Goal: Task Accomplishment & Management: Complete application form

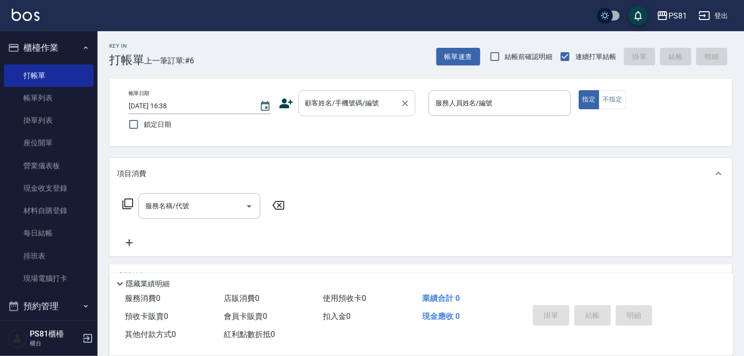
click at [371, 96] on input "顧客姓名/手機號碼/編號" at bounding box center [350, 103] width 94 height 17
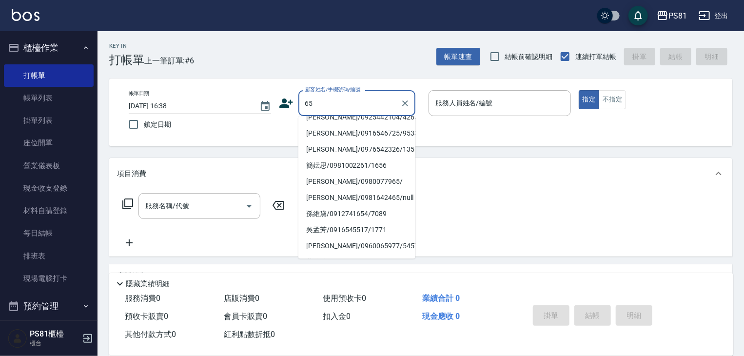
scroll to position [97, 0]
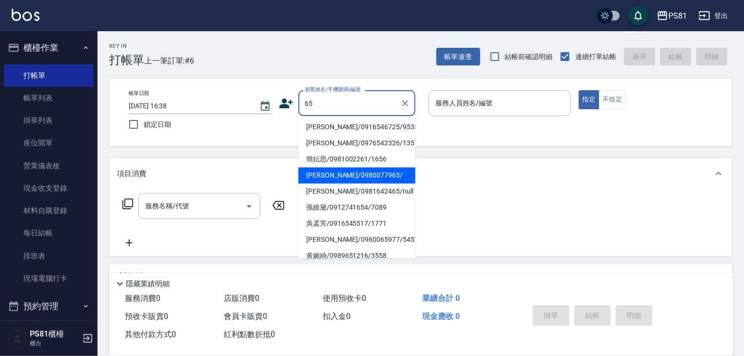
click at [343, 181] on li "[PERSON_NAME]/0980077965/" at bounding box center [356, 175] width 117 height 16
type input "[PERSON_NAME]/0980077965/"
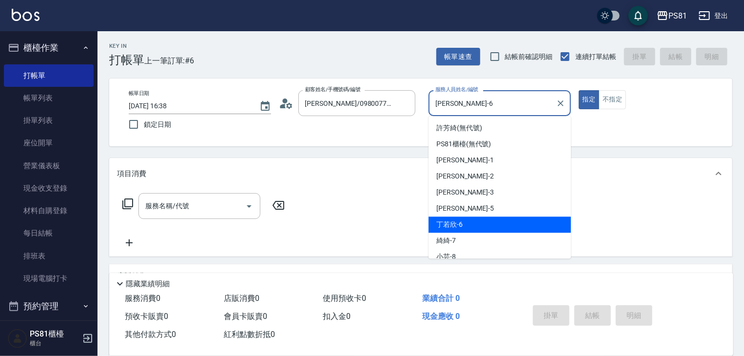
click at [464, 107] on input "[PERSON_NAME]-6" at bounding box center [492, 103] width 119 height 17
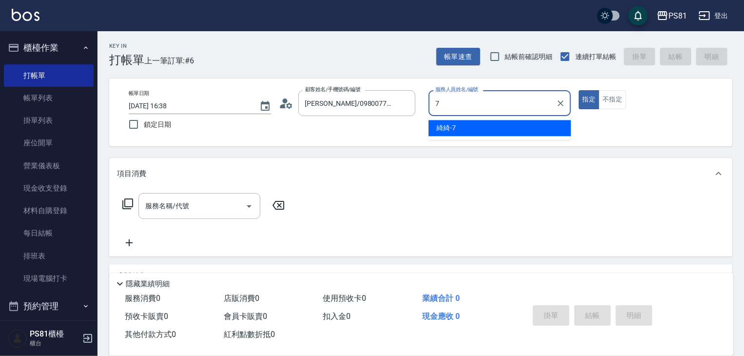
drag, startPoint x: 461, startPoint y: 123, endPoint x: 390, endPoint y: 148, distance: 75.1
click at [460, 123] on div "綺綺 -7" at bounding box center [499, 128] width 142 height 16
type input "綺綺-7"
click at [175, 207] on input "服務名稱/代號" at bounding box center [192, 205] width 98 height 17
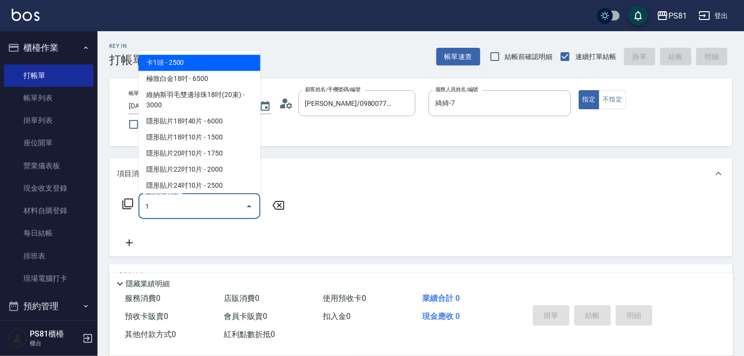
click at [182, 202] on input "1" at bounding box center [192, 205] width 98 height 17
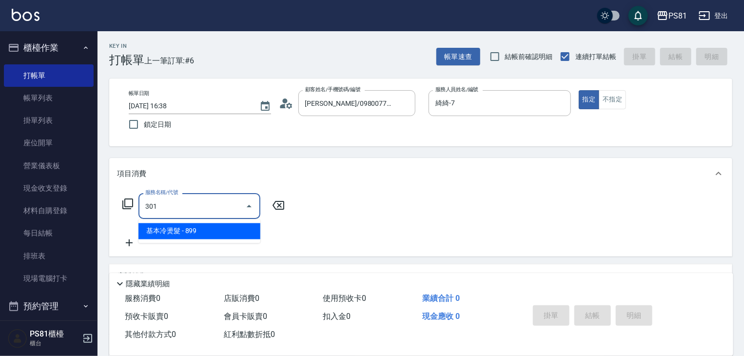
click at [202, 206] on input "301" at bounding box center [192, 205] width 98 height 17
click at [202, 205] on input "301" at bounding box center [192, 205] width 98 height 17
drag, startPoint x: 200, startPoint y: 228, endPoint x: 205, endPoint y: 225, distance: 5.3
click at [199, 227] on span "洗剪350 - 350" at bounding box center [199, 231] width 122 height 16
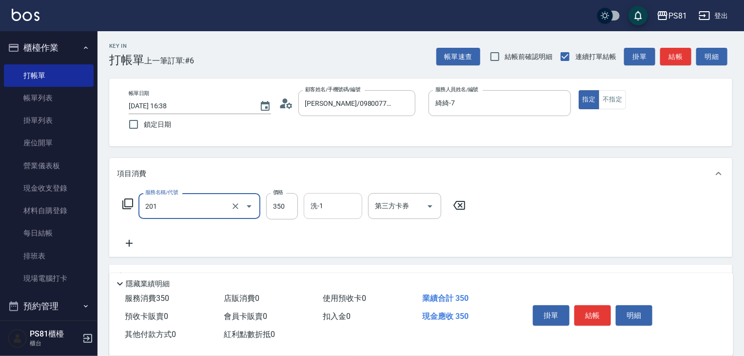
type input "洗剪350(201)"
click at [322, 213] on input "洗-1" at bounding box center [333, 205] width 50 height 17
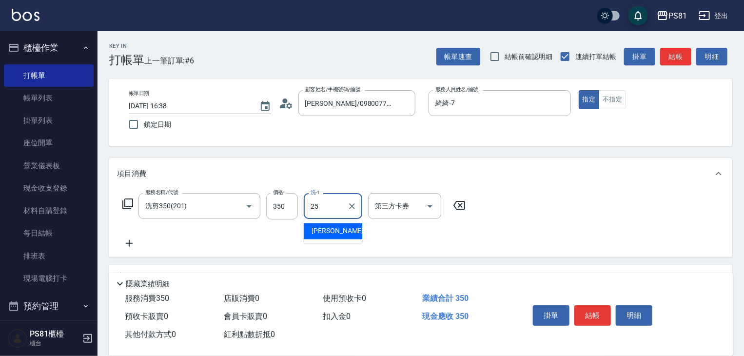
click at [326, 230] on span "[PERSON_NAME] -25" at bounding box center [341, 231] width 61 height 10
type input "妮可-25"
click at [608, 99] on button "不指定" at bounding box center [611, 99] width 27 height 19
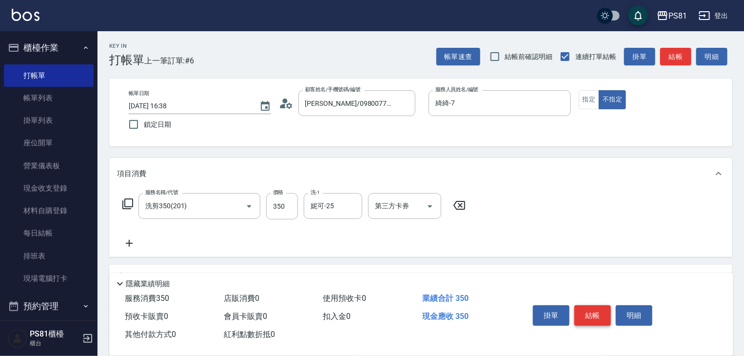
click at [582, 312] on button "結帳" at bounding box center [592, 315] width 37 height 20
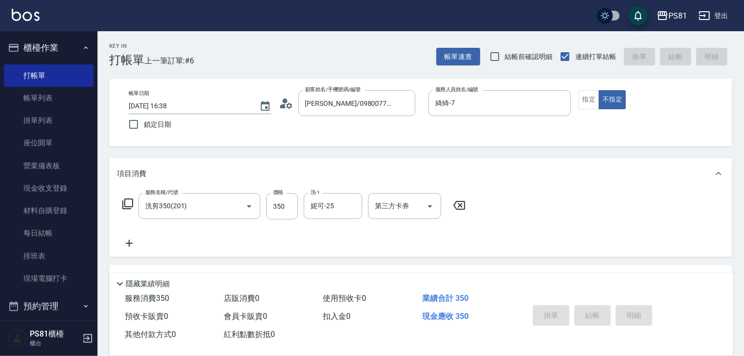
type input "[DATE] 17:14"
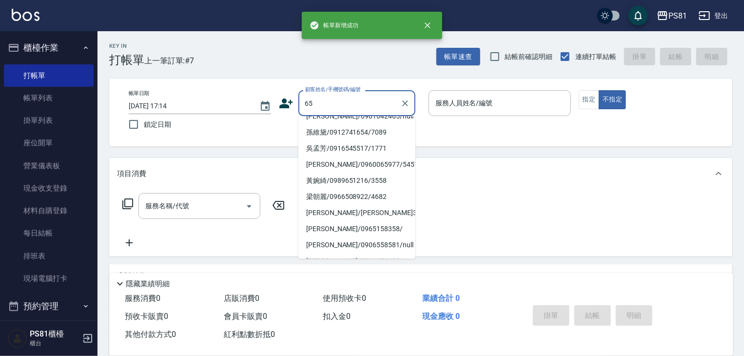
scroll to position [195, 0]
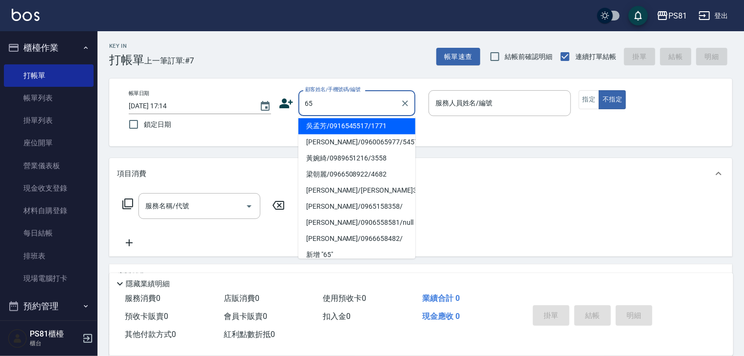
click at [322, 120] on li "吳孟芳/0916545517/1771" at bounding box center [356, 126] width 117 height 16
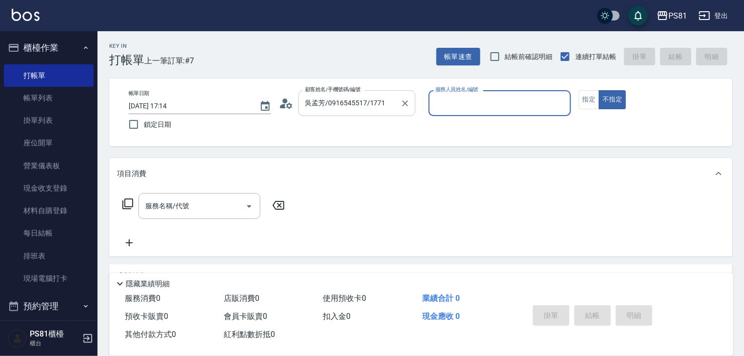
click at [320, 111] on input "吳孟芳/0916545517/1771" at bounding box center [350, 103] width 94 height 17
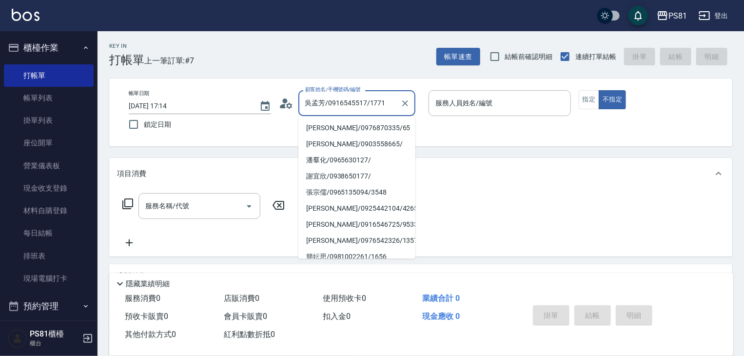
click at [320, 111] on input "吳孟芳/0916545517/1771" at bounding box center [350, 103] width 94 height 17
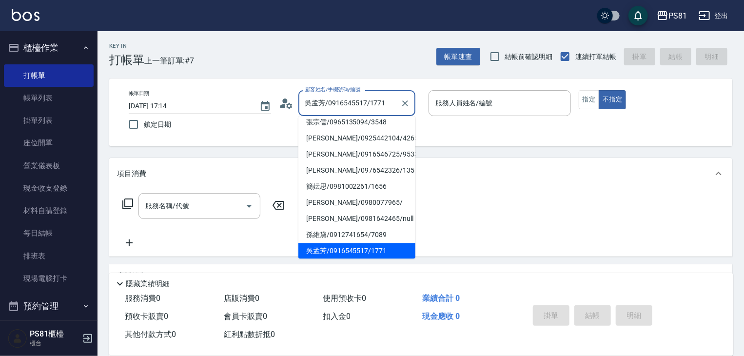
click at [320, 111] on input "吳孟芳/0916545517/1771" at bounding box center [350, 103] width 94 height 17
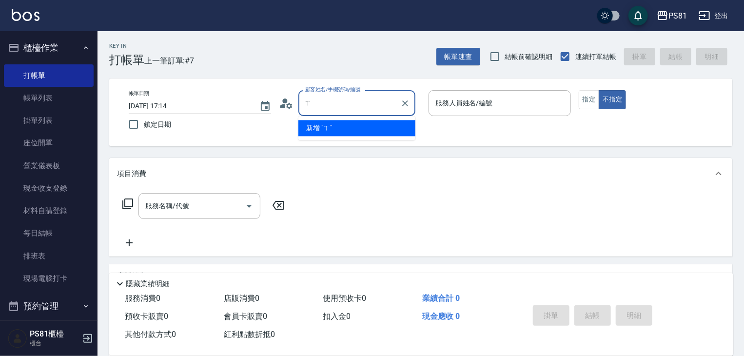
scroll to position [0, 0]
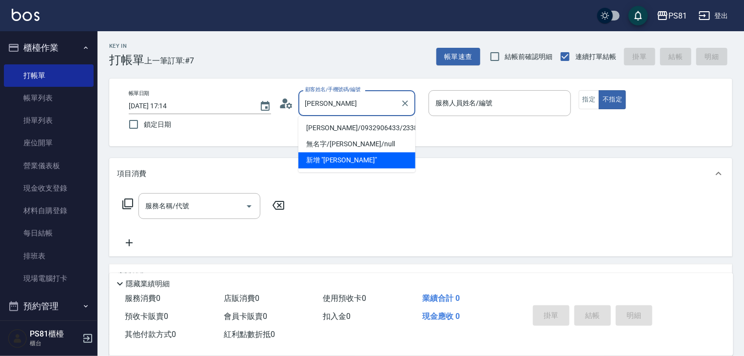
click at [331, 127] on li "[PERSON_NAME]/0932906433/2338" at bounding box center [356, 128] width 117 height 16
type input "[PERSON_NAME]/0932906433/2338"
type input "綺綺-7"
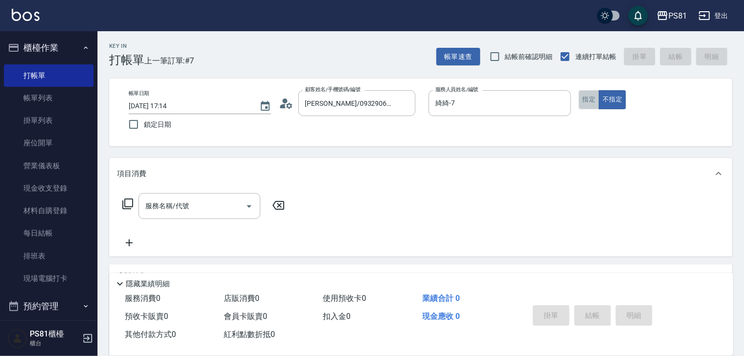
click at [596, 102] on button "指定" at bounding box center [588, 99] width 21 height 19
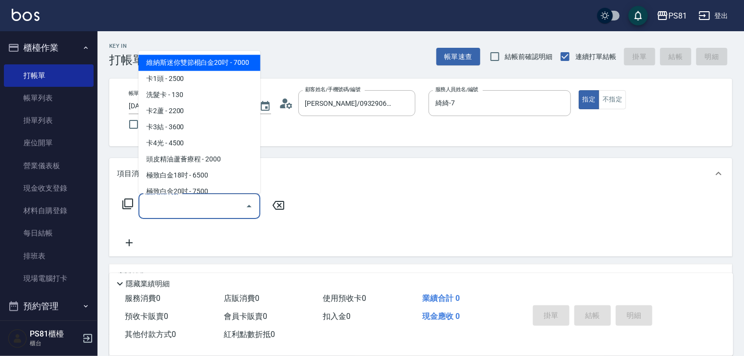
click at [192, 213] on input "服務名稱/代號" at bounding box center [192, 205] width 98 height 17
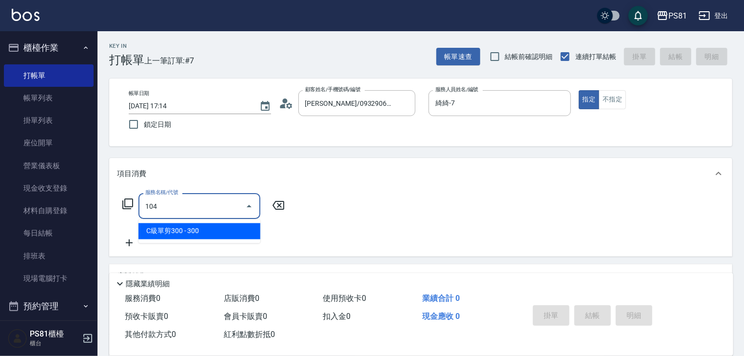
click at [207, 231] on span "C級單剪300 - 300" at bounding box center [199, 231] width 122 height 16
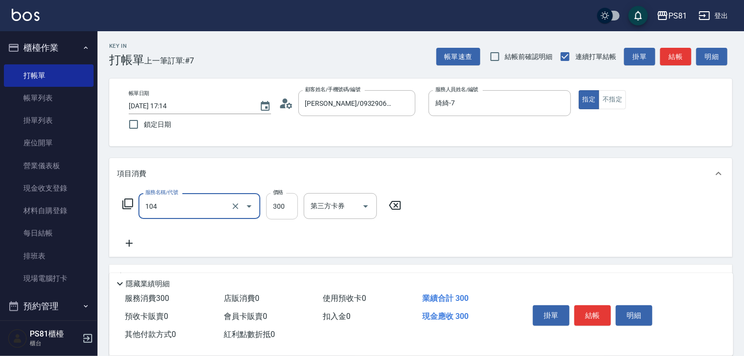
type input "C級單剪300(104)"
click at [287, 205] on input "300" at bounding box center [282, 206] width 32 height 26
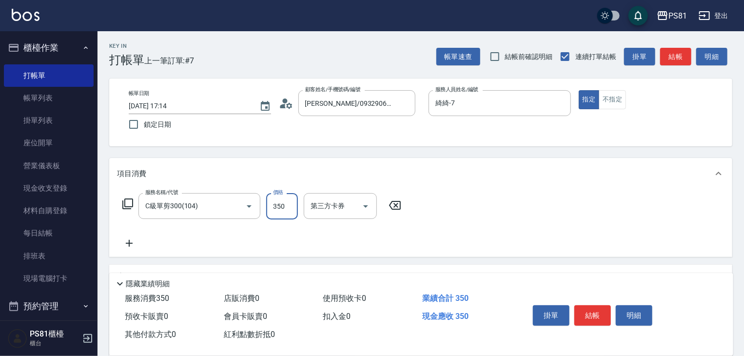
type input "350"
click at [597, 317] on button "結帳" at bounding box center [592, 315] width 37 height 20
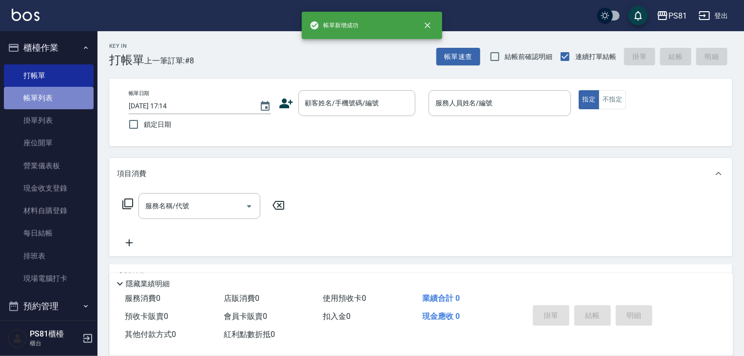
click at [83, 103] on link "帳單列表" at bounding box center [49, 98] width 90 height 22
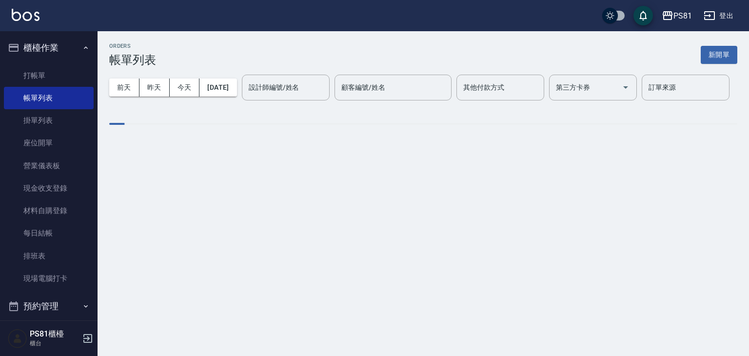
click at [242, 100] on div "設計師編號/姓名 設計師編號/姓名" at bounding box center [286, 88] width 88 height 26
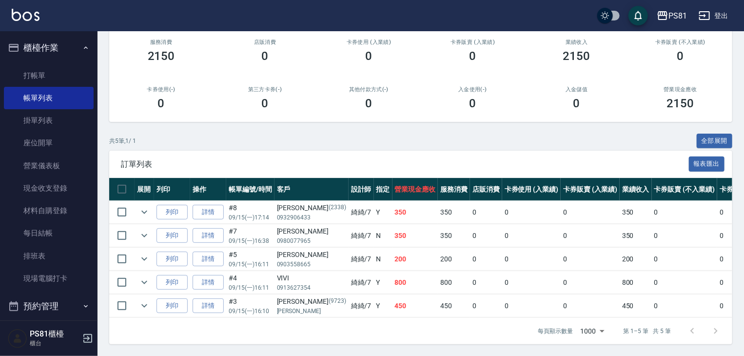
scroll to position [130, 0]
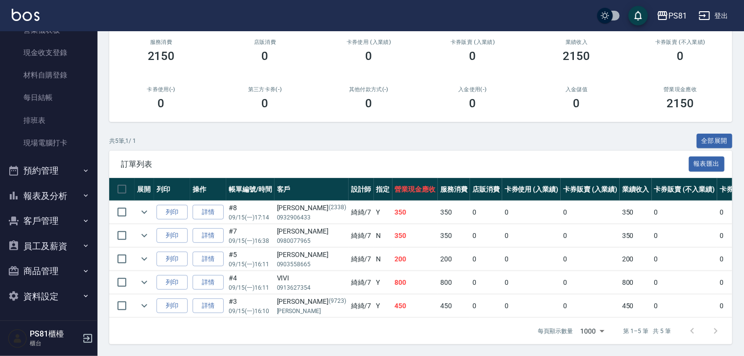
type input "綺綺-7"
click at [70, 196] on button "報表及分析" at bounding box center [49, 195] width 90 height 25
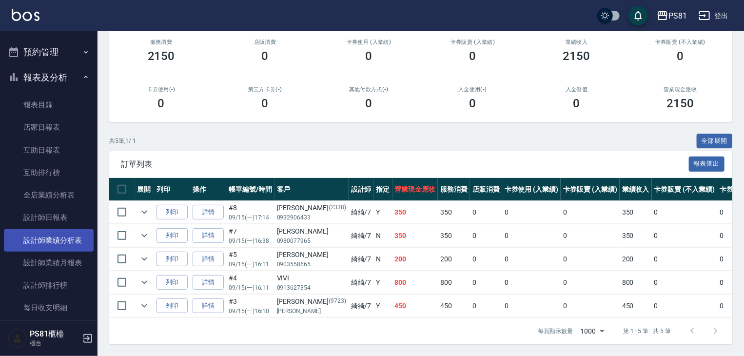
scroll to position [282, 0]
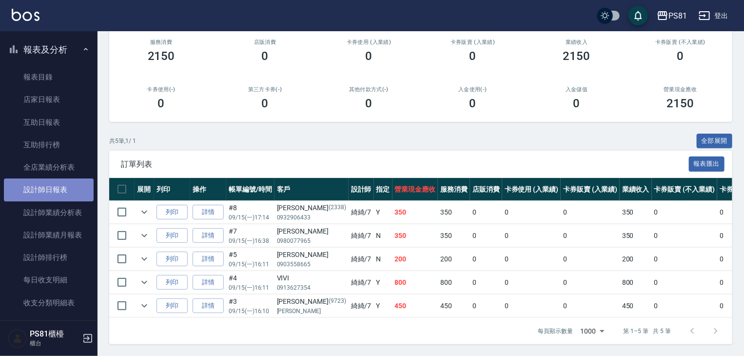
click at [84, 195] on link "設計師日報表" at bounding box center [49, 189] width 90 height 22
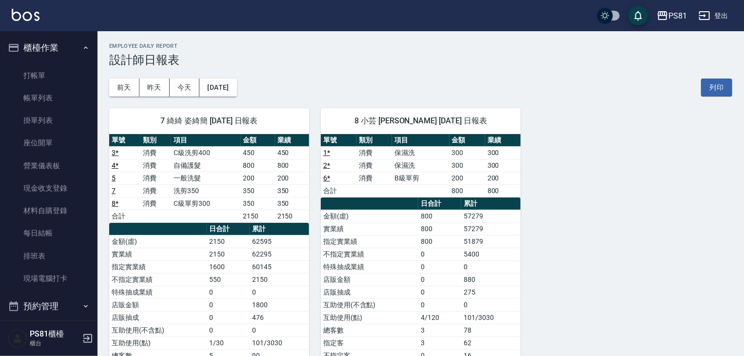
click at [54, 63] on ul "打帳單 帳單列表 掛單列表 座位開單 營業儀表板 現金收支登錄 材料自購登錄 每日結帳 排班表 現場電腦打卡" at bounding box center [49, 176] width 90 height 233
click at [54, 67] on link "打帳單" at bounding box center [49, 75] width 90 height 22
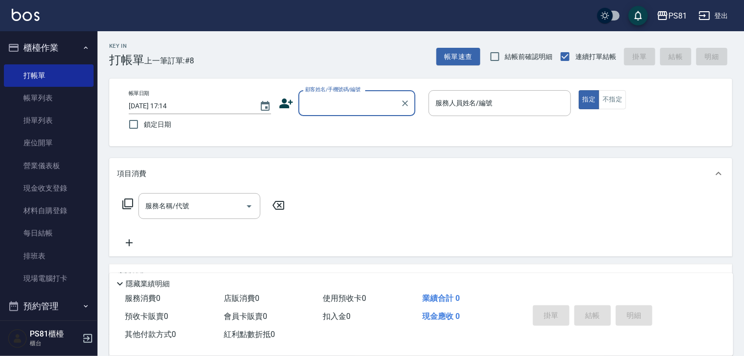
click at [91, 278] on nav "櫃檯作業 打帳單 帳單列表 掛單列表 座位開單 營業儀表板 現金收支登錄 材料自購登錄 每日結帳 排班表 現場電腦打卡 預約管理 預約管理 單日預約紀錄 單週…" at bounding box center [48, 175] width 97 height 289
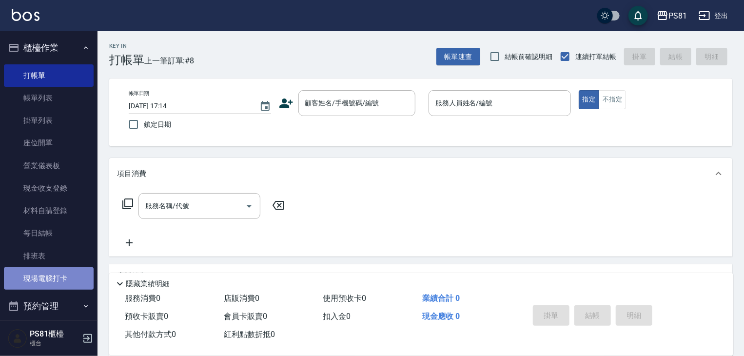
click at [75, 273] on link "現場電腦打卡" at bounding box center [49, 278] width 90 height 22
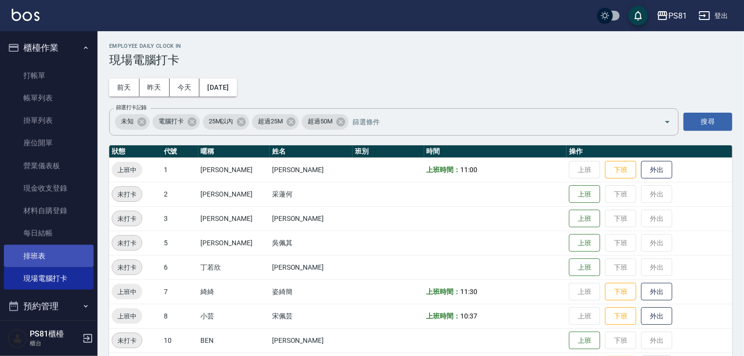
click at [66, 255] on link "排班表" at bounding box center [49, 256] width 90 height 22
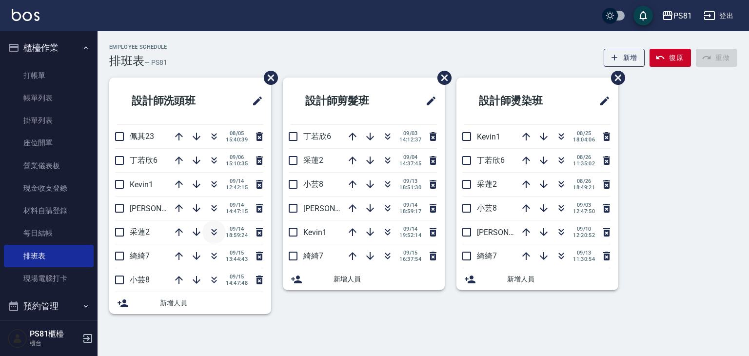
click at [218, 238] on button "button" at bounding box center [213, 231] width 23 height 23
click at [388, 184] on icon "button" at bounding box center [387, 185] width 5 height 3
click at [391, 209] on icon "button" at bounding box center [388, 208] width 12 height 12
click at [40, 71] on link "打帳單" at bounding box center [49, 75] width 90 height 22
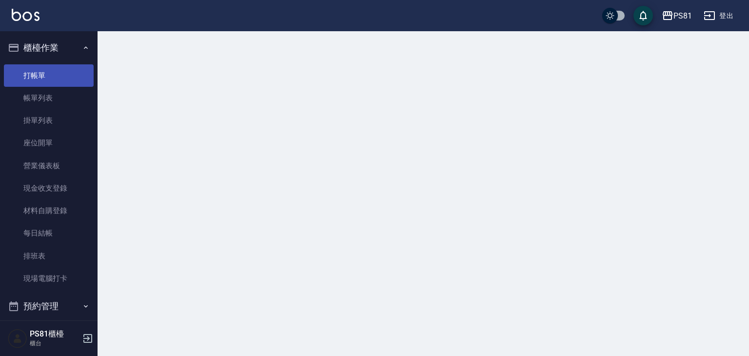
click at [40, 71] on link "打帳單" at bounding box center [49, 75] width 90 height 22
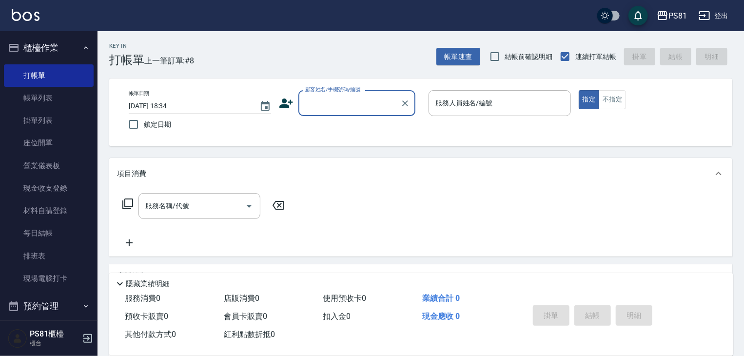
type input "ㄏ"
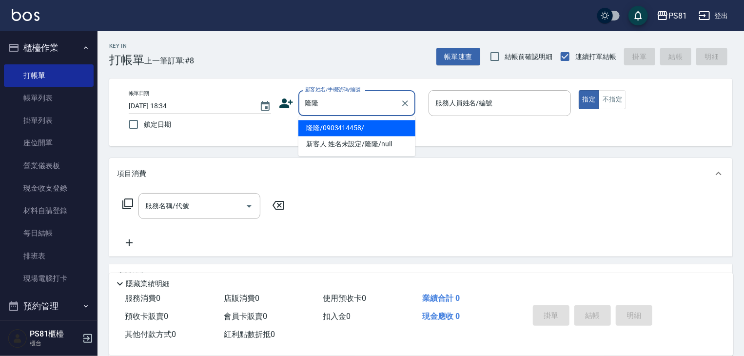
type input "隆隆/0903414458/"
type input "[DEMOGRAPHIC_DATA]-2"
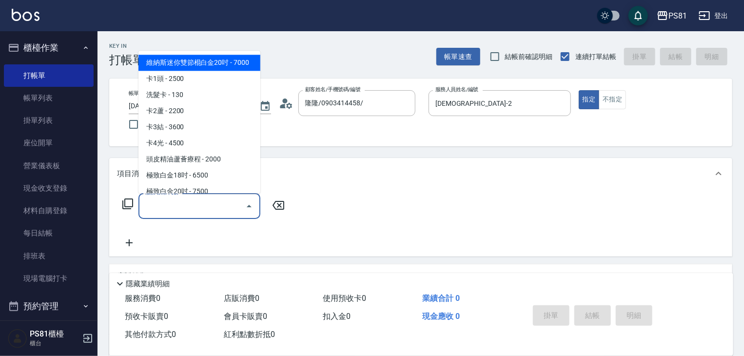
click at [198, 204] on input "服務名稱/代號" at bounding box center [192, 205] width 98 height 17
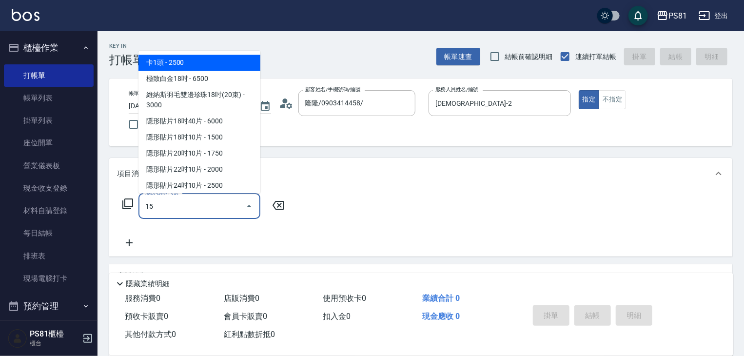
type input "150"
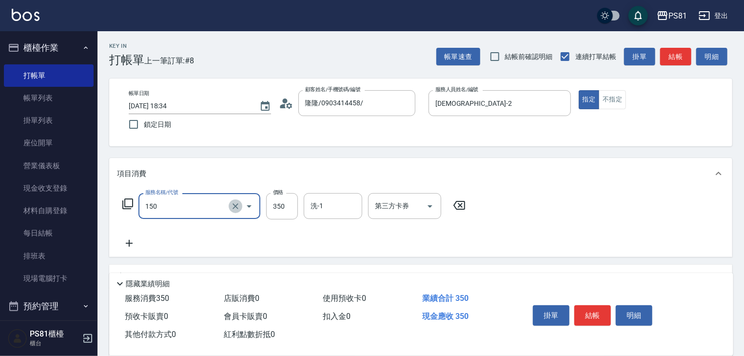
click at [233, 203] on icon "Clear" at bounding box center [235, 206] width 6 height 6
click at [213, 206] on input "服務名稱/代號" at bounding box center [186, 205] width 86 height 17
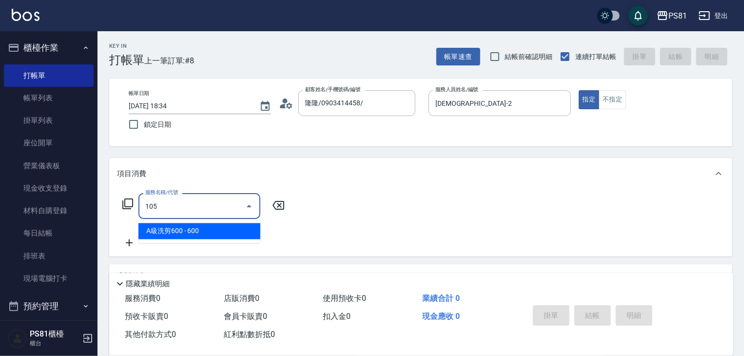
type input "A級洗剪600(105)"
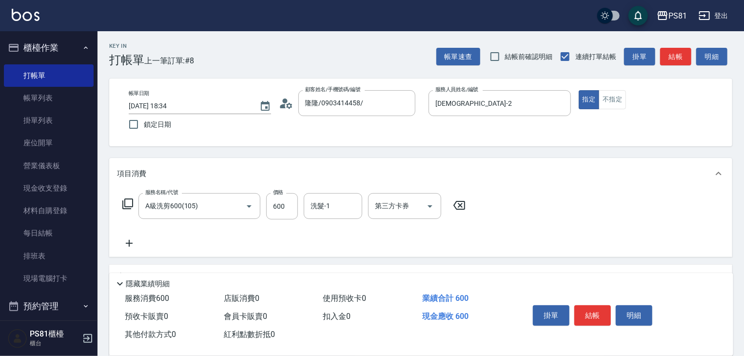
click at [553, 245] on div "服務名稱/代號 A級洗剪600(105) 服務名稱/代號 價格 600 價格 洗髮-1 洗髮-1 第三方卡券 第三方卡券" at bounding box center [420, 223] width 623 height 68
click at [600, 305] on button "結帳" at bounding box center [592, 315] width 37 height 20
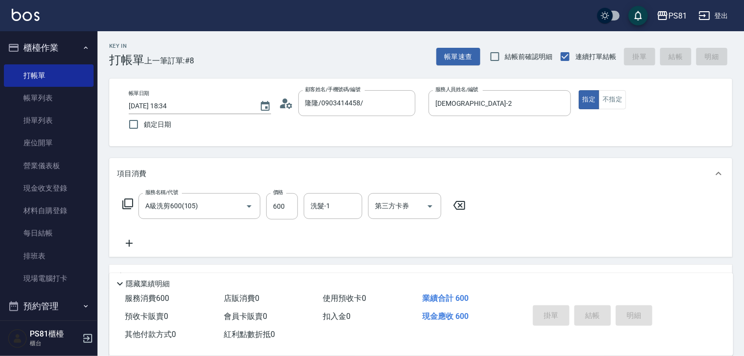
type input "[DATE] 18:35"
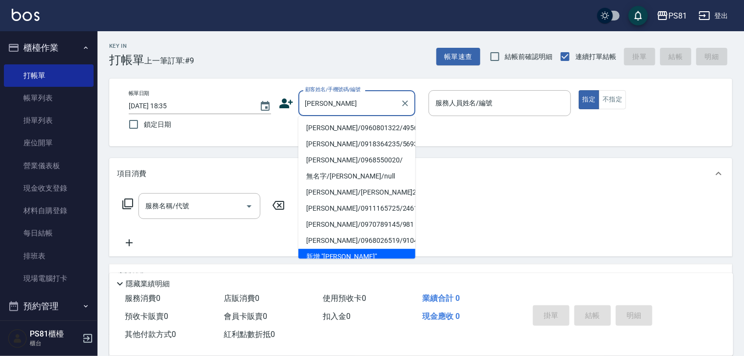
click at [355, 122] on li "[PERSON_NAME]/0960801322/4956" at bounding box center [356, 128] width 117 height 16
type input "[PERSON_NAME]/0960801322/4956"
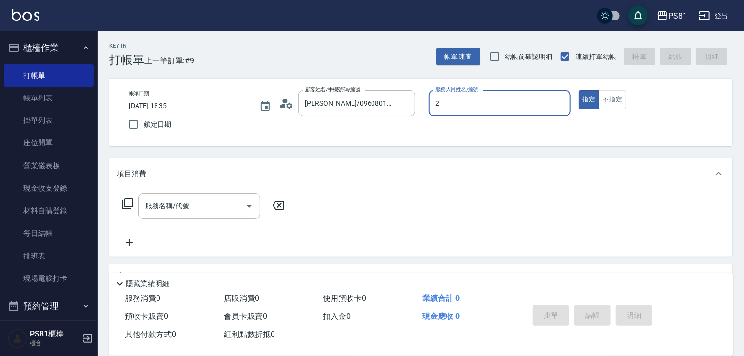
type input "[DEMOGRAPHIC_DATA]-2"
type button "true"
click at [588, 104] on button "指定" at bounding box center [588, 99] width 21 height 19
click at [593, 134] on div "帳單日期 [DATE] 18:35 鎖定日期 顧客姓名/手機號碼/編號 [PERSON_NAME]/0960801322/4956 顧客姓名/手機號碼/編號 …" at bounding box center [420, 112] width 599 height 44
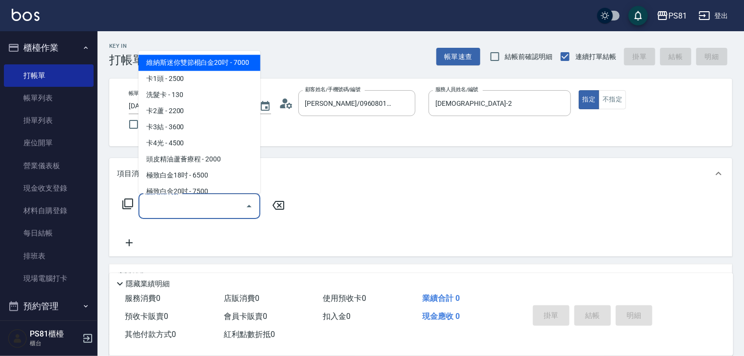
click at [213, 204] on input "服務名稱/代號" at bounding box center [192, 205] width 98 height 17
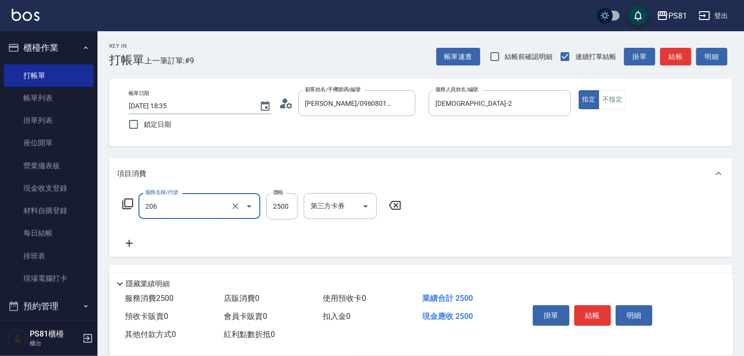
type input "錫紙燙2500(206)"
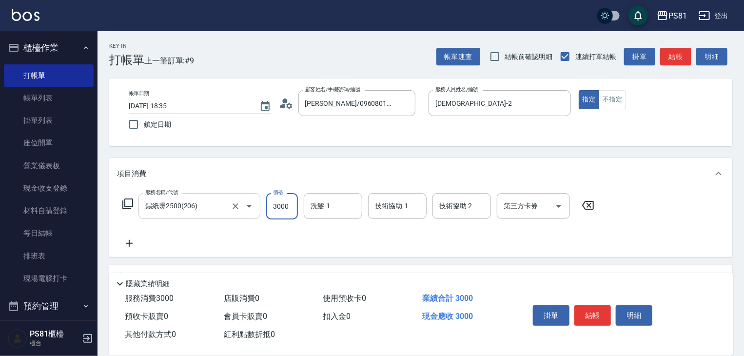
type input "3000"
type input "[PERSON_NAME]-20"
click at [193, 246] on div "服務名稱/代號 錫紙燙2500(206) 服務名稱/代號 價格 3000 價格 洗髮-1 [PERSON_NAME]-20 洗髮-1 技術協助-1 [PERS…" at bounding box center [358, 221] width 483 height 56
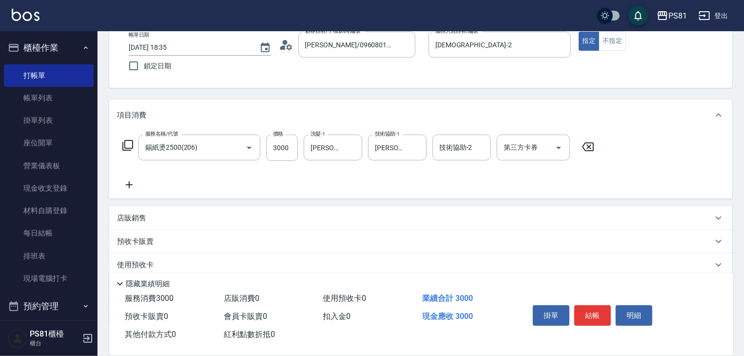
scroll to position [119, 0]
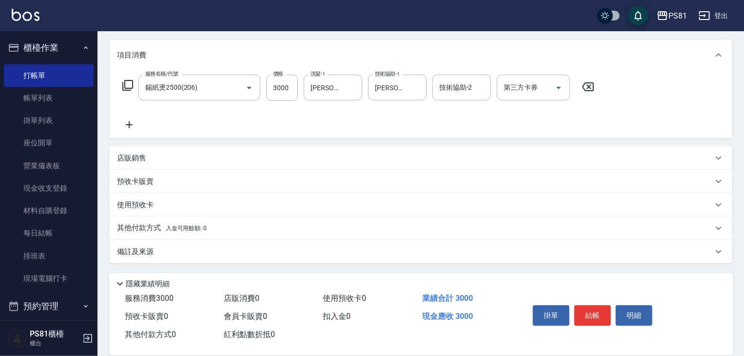
click at [151, 159] on div "店販銷售" at bounding box center [415, 158] width 596 height 10
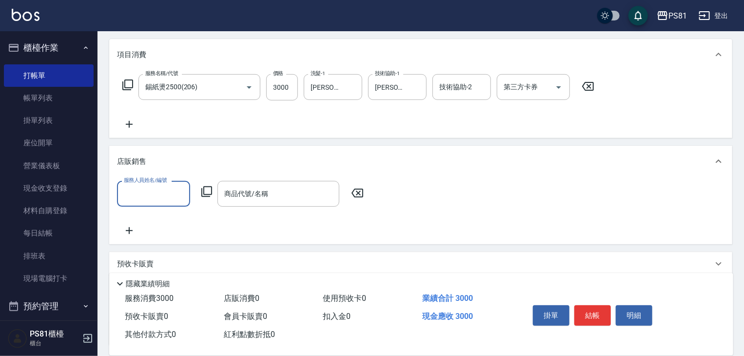
scroll to position [0, 0]
type input "[DEMOGRAPHIC_DATA]-2"
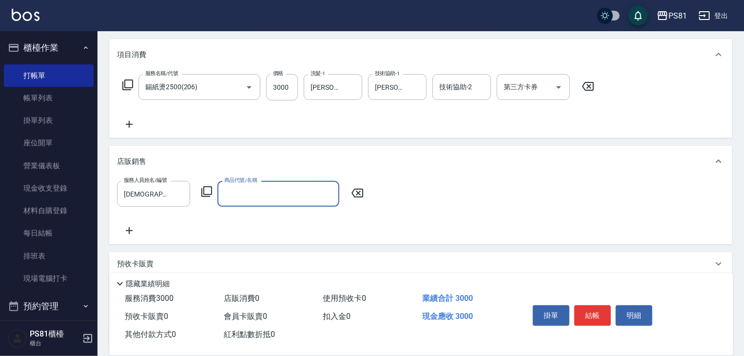
type input "ㄇ"
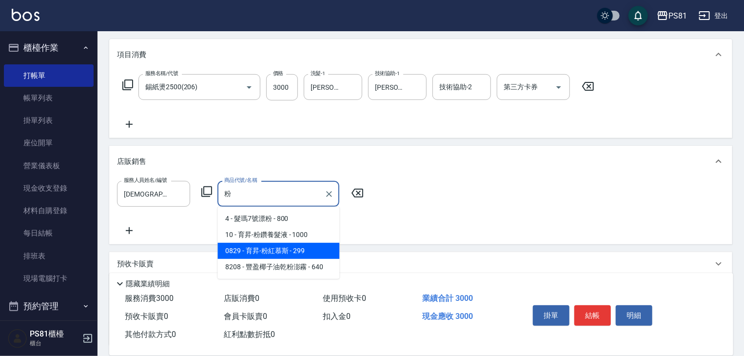
click at [239, 246] on span "0829 - 育昇-粉紅慕斯 - 299" at bounding box center [278, 251] width 122 height 16
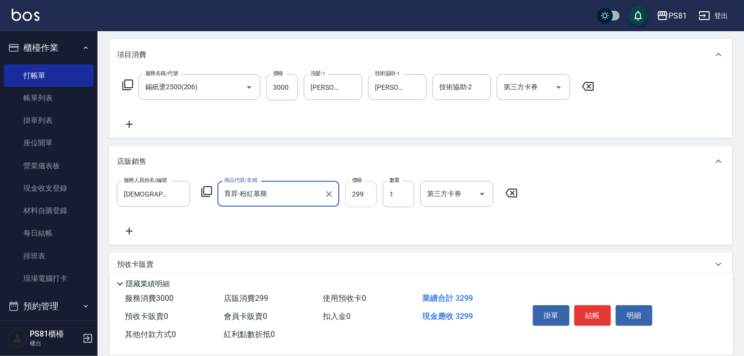
type input "育昇-粉紅慕斯"
click at [365, 199] on input "299" at bounding box center [361, 194] width 32 height 26
type input "300"
drag, startPoint x: 384, startPoint y: 232, endPoint x: 485, endPoint y: 227, distance: 101.5
click at [384, 232] on div "服務人員姓名/編號 [PERSON_NAME]-2 服務人員姓名/編號 商品代號/名稱 育昇-粉紅慕斯 商品代號/名稱 價格 300 價格 數量 1 數量 第…" at bounding box center [420, 209] width 607 height 56
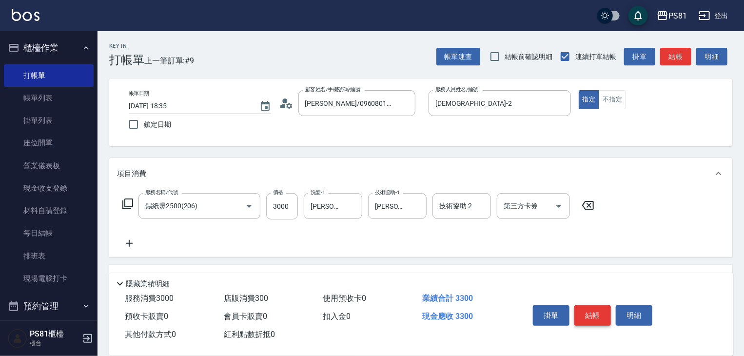
click at [600, 316] on button "結帳" at bounding box center [592, 315] width 37 height 20
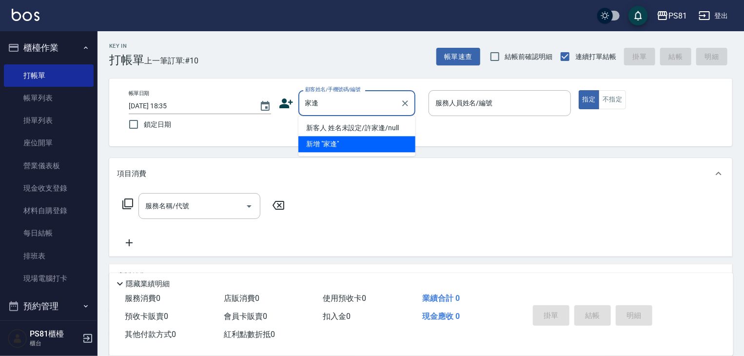
click at [391, 125] on li "新客人 姓名未設定/許家逢/null" at bounding box center [356, 128] width 117 height 16
type input "新客人 姓名未設定/許家逢/null"
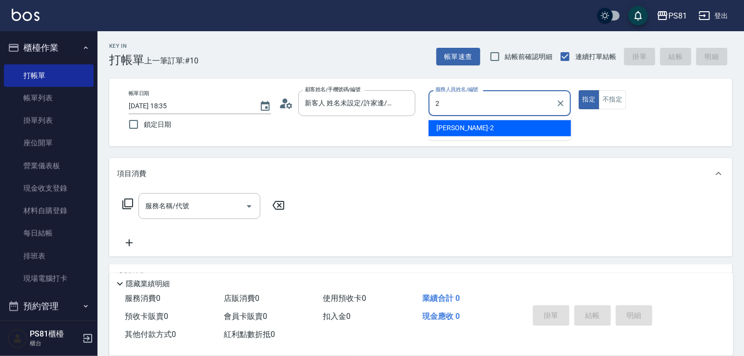
type input "[DEMOGRAPHIC_DATA]-2"
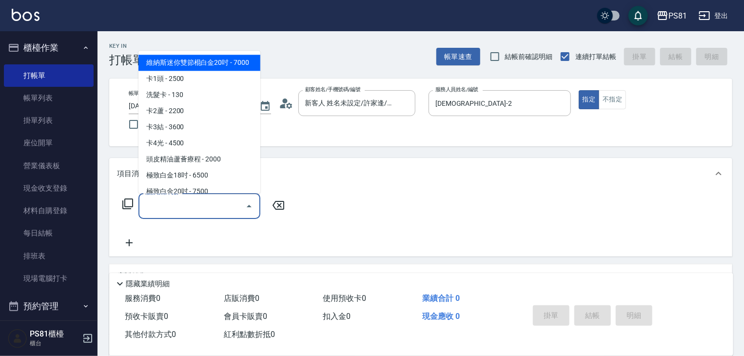
click at [197, 205] on input "服務名稱/代號" at bounding box center [192, 205] width 98 height 17
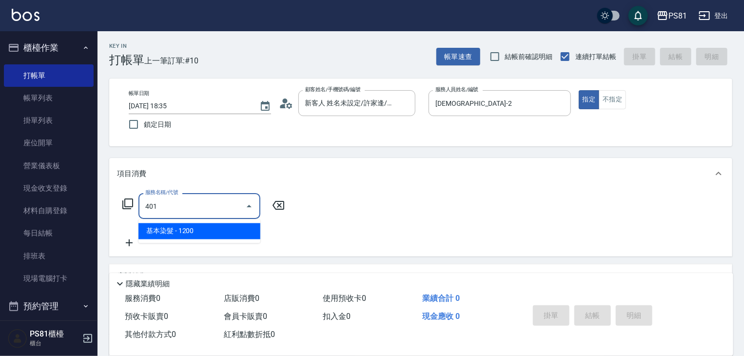
type input "基本染髮(401)"
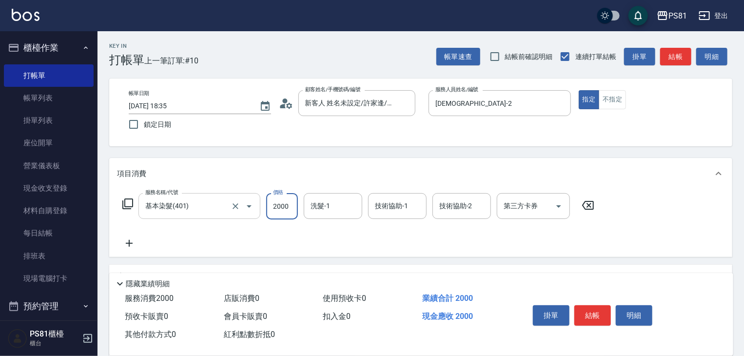
type input "2000"
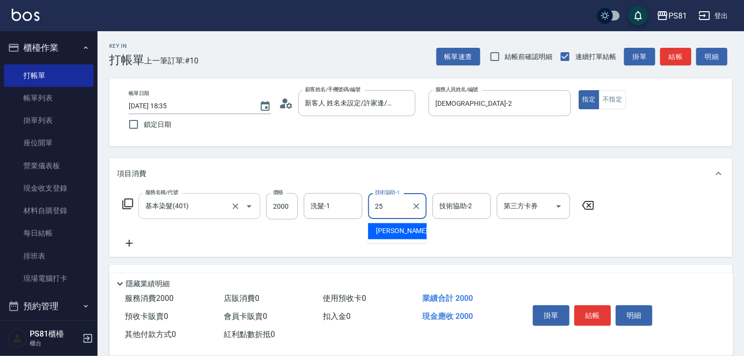
type input "妮可-25"
click at [263, 236] on div "服務名稱/代號 基本染髮(401) 服務名稱/代號 價格 2000 價格 洗髮-1 洗髮-1 技術協助-1 [PERSON_NAME]-25 技術協助-1 技…" at bounding box center [358, 221] width 483 height 56
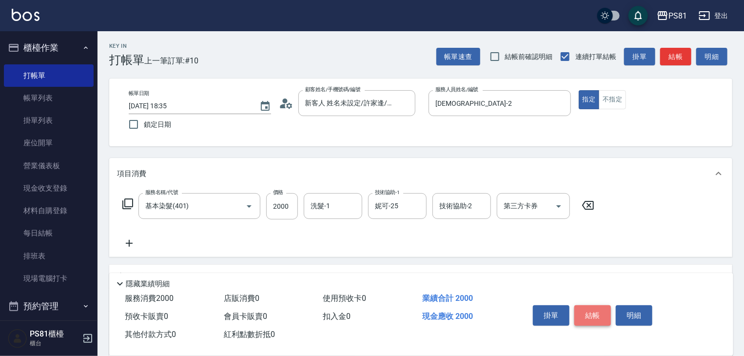
click at [604, 310] on button "結帳" at bounding box center [592, 315] width 37 height 20
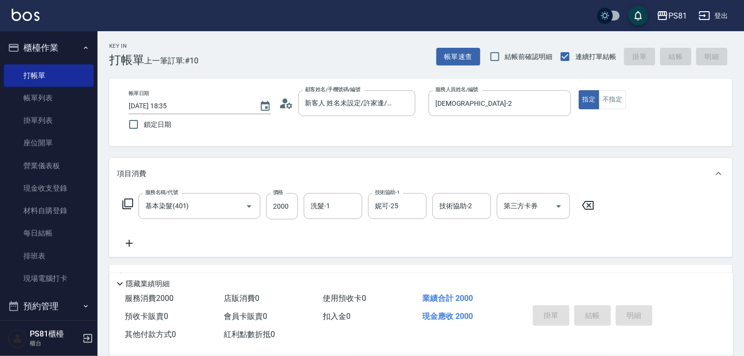
type input "[DATE] 18:36"
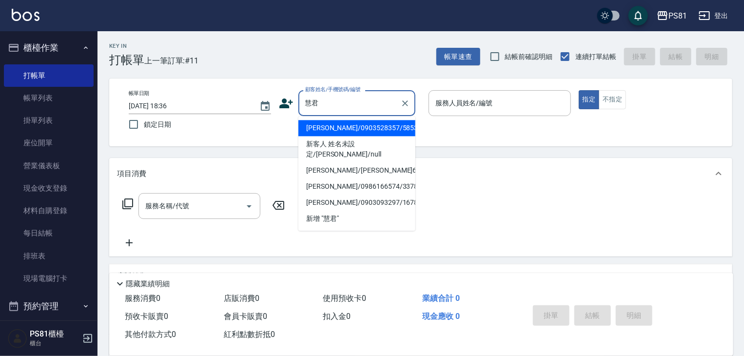
click at [396, 131] on li "[PERSON_NAME]/0903528357/5853" at bounding box center [356, 128] width 117 height 16
type input "[PERSON_NAME]/0903528357/5853"
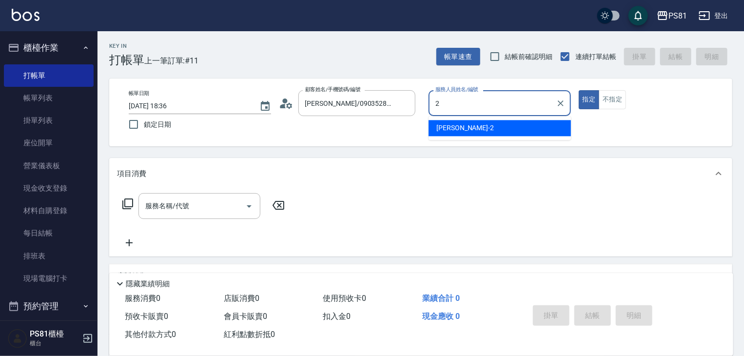
type input "[DEMOGRAPHIC_DATA]-2"
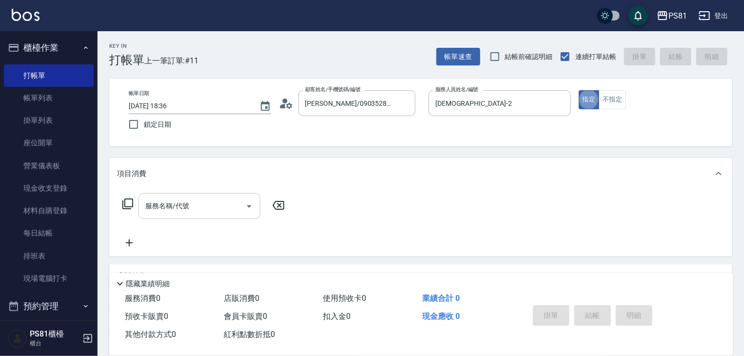
click at [214, 202] on input "服務名稱/代號" at bounding box center [192, 205] width 98 height 17
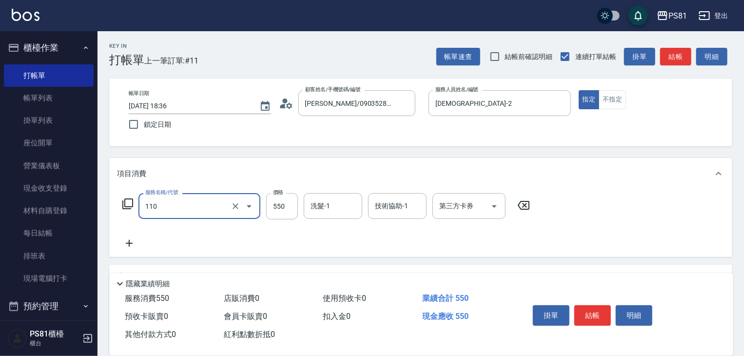
type input "去角質(抗油)(110)"
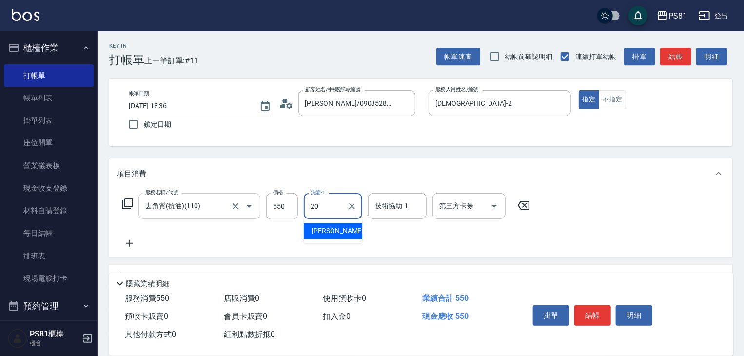
type input "[PERSON_NAME]-20"
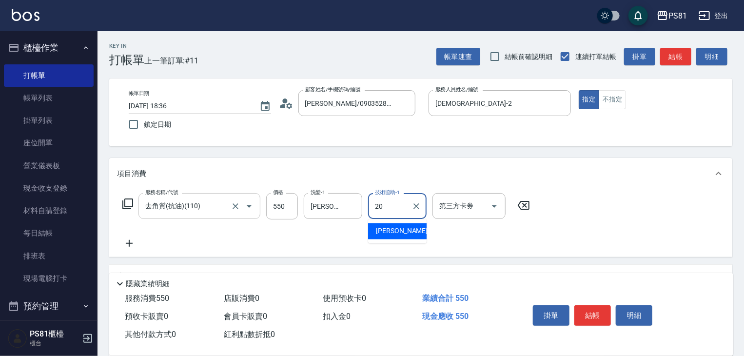
type input "[PERSON_NAME]-20"
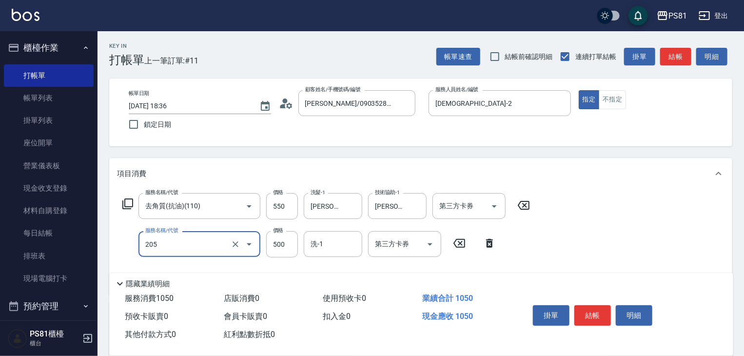
type input "A級單剪400(205)"
drag, startPoint x: 563, startPoint y: 231, endPoint x: 580, endPoint y: 244, distance: 21.2
click at [571, 238] on div "服務名稱/代號 去角質(抗油)(110) 服務名稱/代號 價格 550 價格 洗髮-1 [PERSON_NAME]-20 洗髮-1 技術協助-1 [PERSO…" at bounding box center [420, 242] width 623 height 106
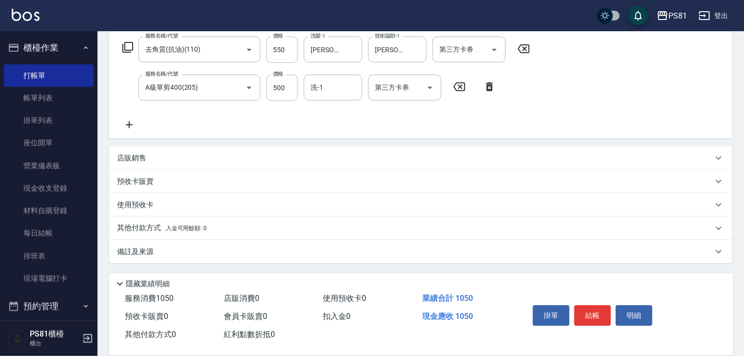
click at [227, 227] on div "其他付款方式 入金可用餘額: 0" at bounding box center [415, 228] width 596 height 11
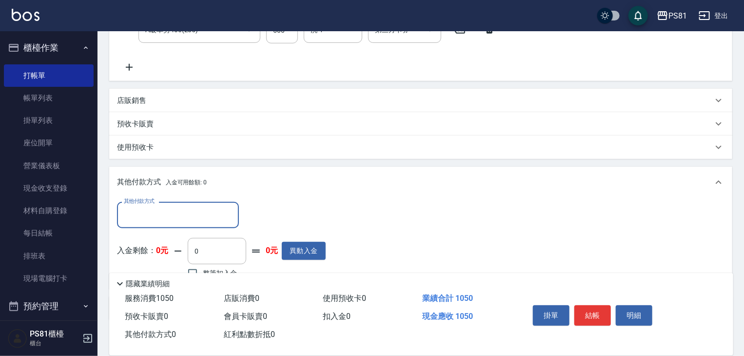
scroll to position [270, 0]
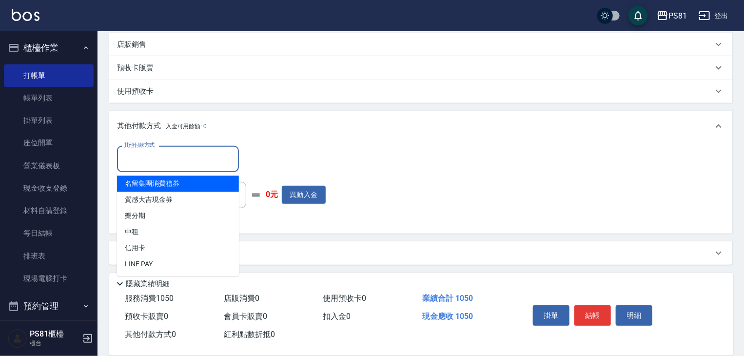
click at [187, 157] on input "其他付款方式" at bounding box center [177, 158] width 113 height 17
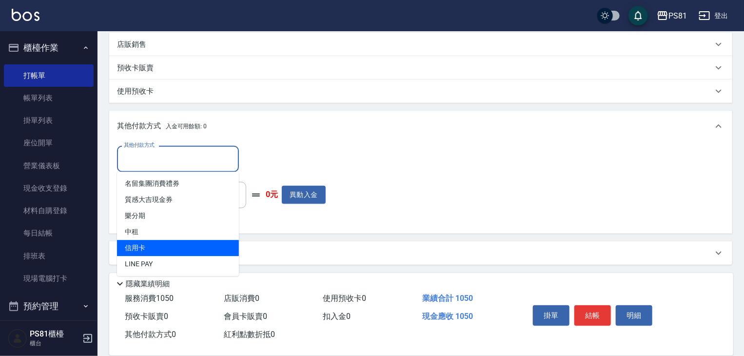
click at [147, 243] on span "信用卡" at bounding box center [178, 248] width 122 height 16
type input "信用卡"
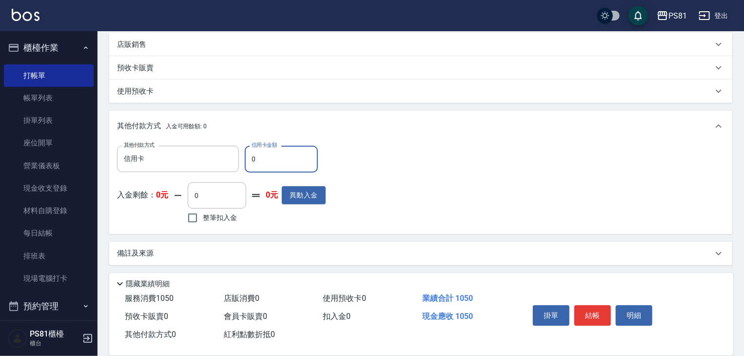
click at [261, 155] on input "0" at bounding box center [281, 159] width 73 height 26
type input "1050"
click at [439, 200] on div "其他付款方式 信用卡 其他付款方式 信用卡金額 1050 信用卡金額 入金剩餘： 0元 0 ​ 整筆扣入金 0元 異動入金" at bounding box center [420, 186] width 607 height 80
click at [593, 308] on button "結帳" at bounding box center [592, 315] width 37 height 20
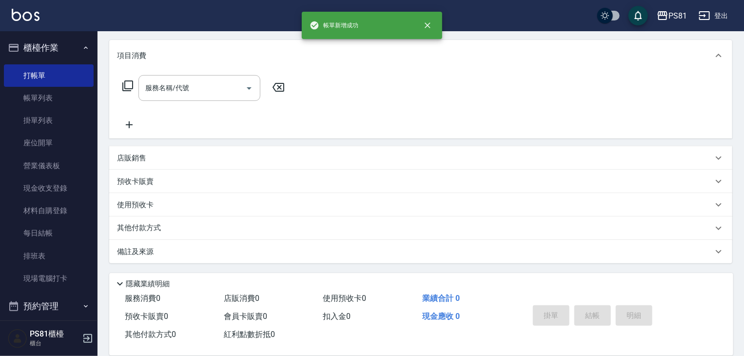
scroll to position [0, 0]
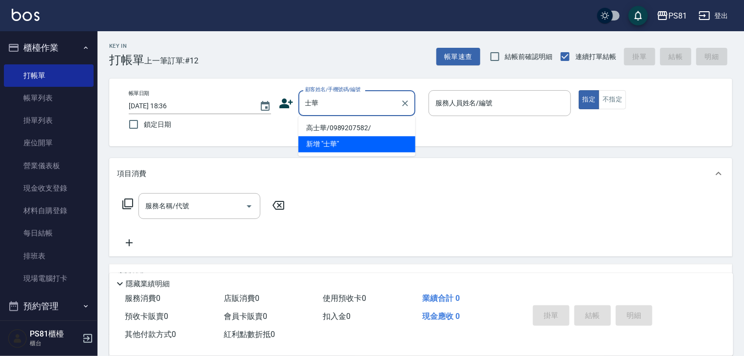
click at [333, 123] on li "高士華/0989207582/" at bounding box center [356, 128] width 117 height 16
type input "高士華/0989207582/"
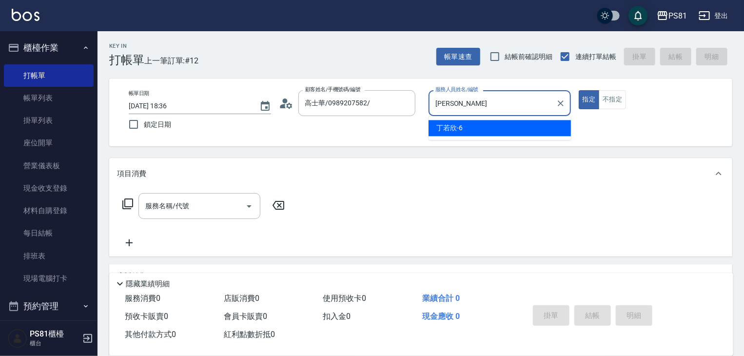
type input "丁"
type input "[DEMOGRAPHIC_DATA]-2"
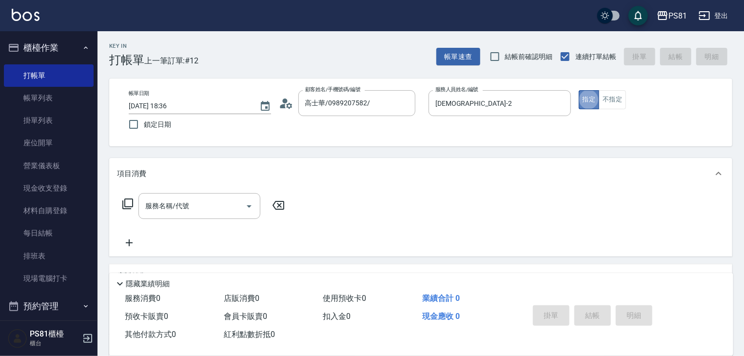
click at [594, 96] on button "指定" at bounding box center [588, 99] width 21 height 19
click at [600, 109] on div "帳單日期 [DATE] 18:36 鎖定日期 顧客姓名/手機號碼/編號 高士華/0989207582/ 顧客姓名/手機號碼/編號 服務人員姓名/編號 [PER…" at bounding box center [420, 112] width 599 height 44
click at [596, 101] on button "指定" at bounding box center [588, 99] width 21 height 19
click at [600, 120] on div "帳單日期 [DATE] 18:36 鎖定日期 顧客姓名/手機號碼/編號 高士華/0989207582/ 顧客姓名/手機號碼/編號 服務人員姓名/編號 [PER…" at bounding box center [420, 112] width 599 height 44
click at [242, 207] on button "Open" at bounding box center [249, 206] width 16 height 16
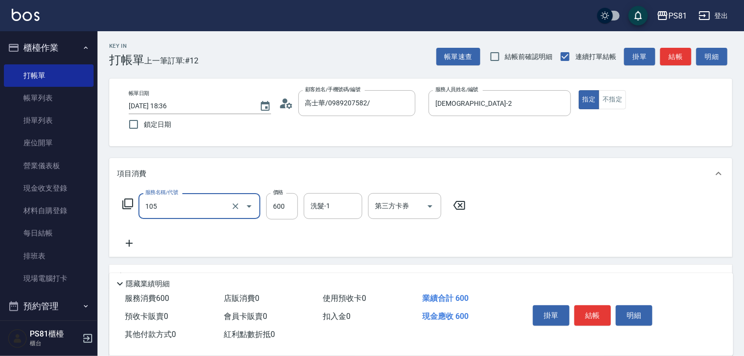
type input "A級洗剪600(105)"
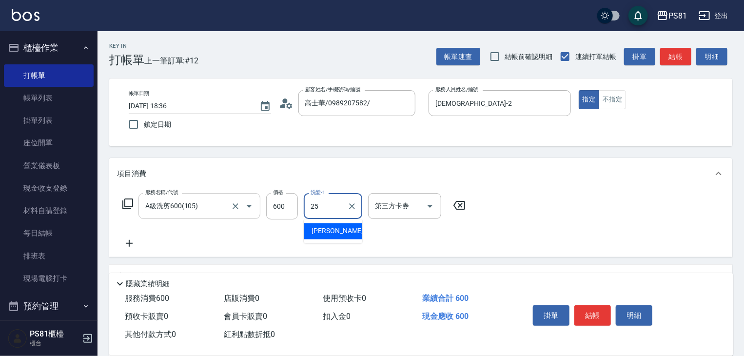
type input "妮可-25"
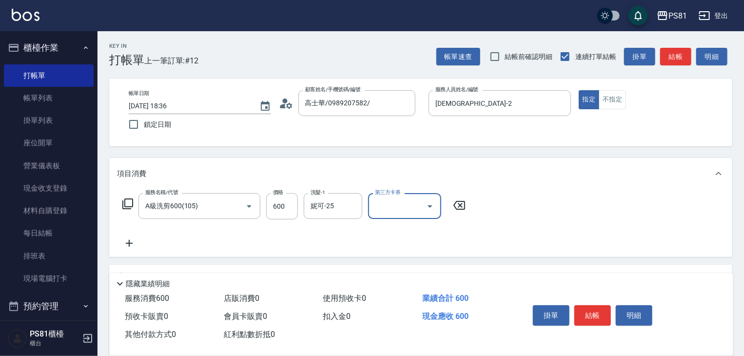
click at [491, 238] on div "服務名稱/代號 A級洗剪600(105) 服務名稱/代號 價格 600 價格 洗髮-1 [PERSON_NAME]-25 洗髮-1 第三方卡券 第三方卡券" at bounding box center [420, 223] width 623 height 68
click at [597, 308] on button "結帳" at bounding box center [592, 315] width 37 height 20
